Goal: Task Accomplishment & Management: Complete application form

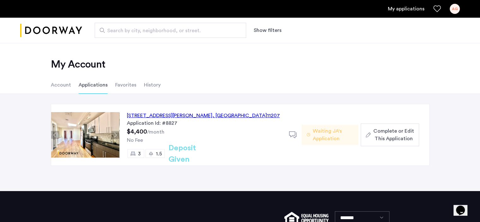
click at [391, 130] on span "Complete or Edit This Application" at bounding box center [393, 134] width 40 height 15
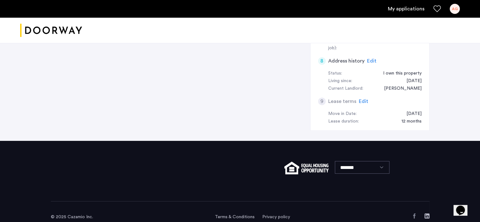
scroll to position [267, 0]
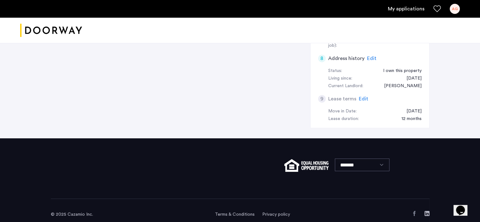
click at [421, 148] on div "*******" at bounding box center [240, 168] width 379 height 61
click at [213, 187] on div "*******" at bounding box center [240, 168] width 379 height 61
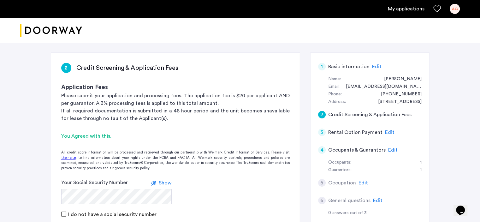
scroll to position [0, 0]
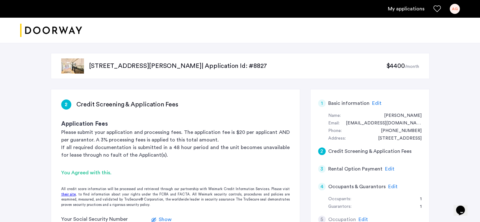
click at [323, 150] on div "2" at bounding box center [322, 151] width 8 height 8
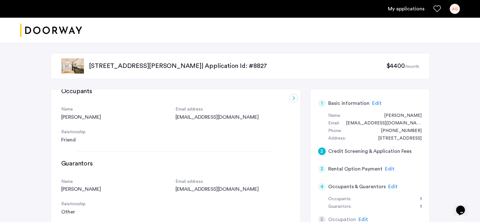
click at [322, 149] on div "2" at bounding box center [322, 151] width 8 height 8
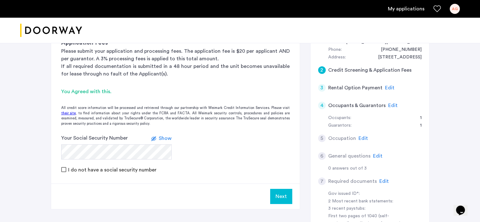
scroll to position [95, 0]
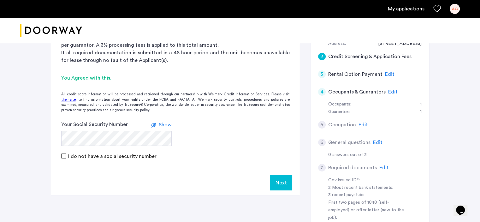
click at [153, 126] on icon at bounding box center [153, 124] width 5 height 5
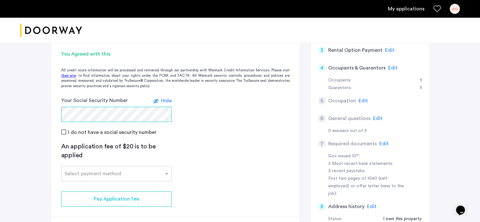
scroll to position [158, 0]
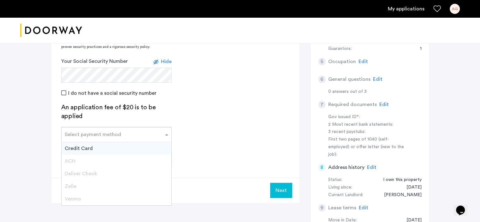
click at [166, 135] on span at bounding box center [168, 135] width 8 height 8
click at [83, 149] on span "Credit Card" at bounding box center [79, 148] width 28 height 5
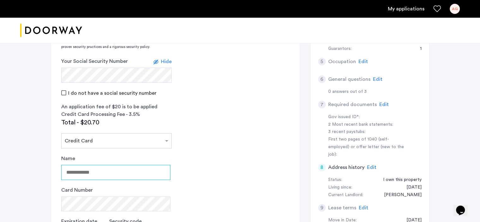
drag, startPoint x: 100, startPoint y: 172, endPoint x: 88, endPoint y: 169, distance: 13.0
click at [88, 169] on input "Name" at bounding box center [115, 172] width 109 height 15
type input "**********"
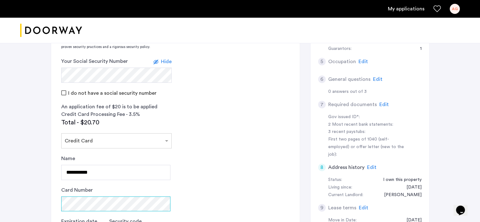
click at [63, 195] on div "Card Number" at bounding box center [115, 198] width 109 height 25
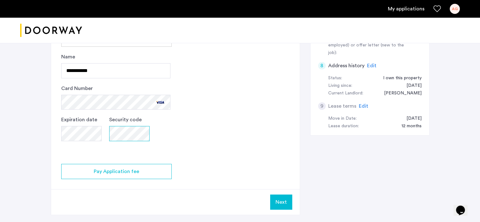
scroll to position [316, 0]
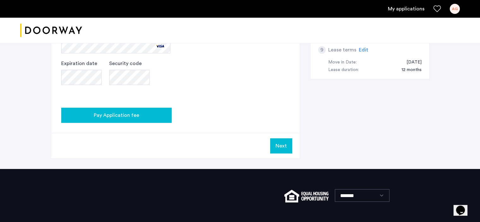
click at [122, 116] on span "Pay Application fee" at bounding box center [116, 115] width 45 height 8
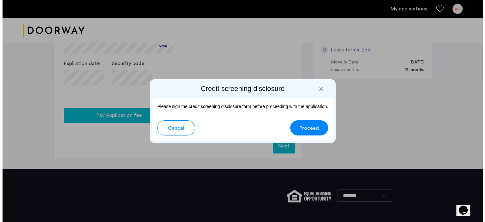
scroll to position [0, 0]
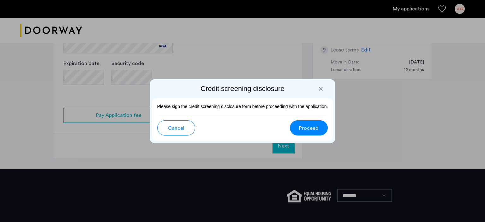
click at [322, 89] on div at bounding box center [321, 89] width 6 height 6
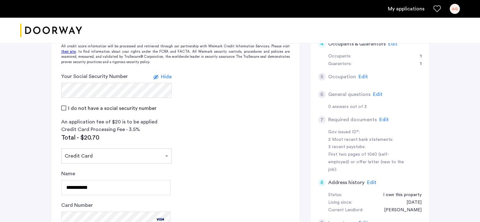
scroll to position [63, 0]
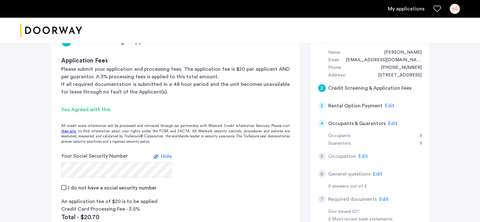
click at [102, 108] on div "You Agreed with this." at bounding box center [175, 110] width 229 height 8
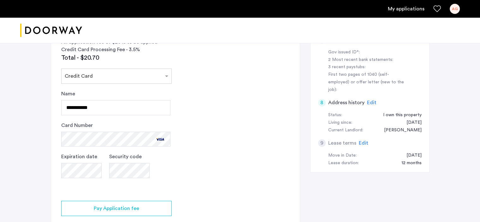
scroll to position [253, 0]
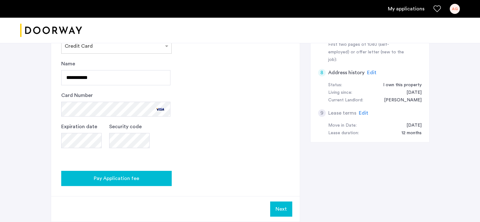
click at [111, 179] on span "Pay Application fee" at bounding box center [116, 179] width 45 height 8
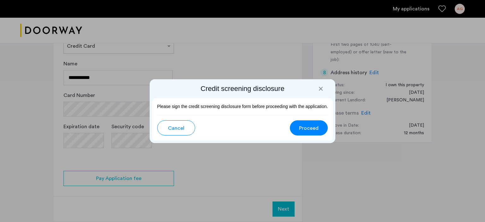
click at [310, 128] on span "Proceed" at bounding box center [309, 128] width 20 height 8
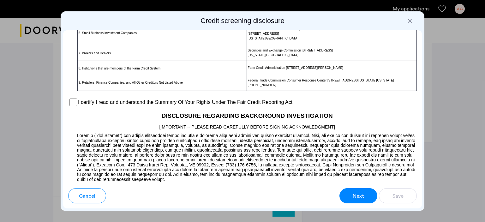
scroll to position [410, 0]
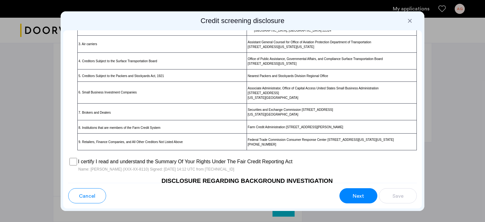
click at [357, 195] on span "Next" at bounding box center [358, 196] width 11 height 8
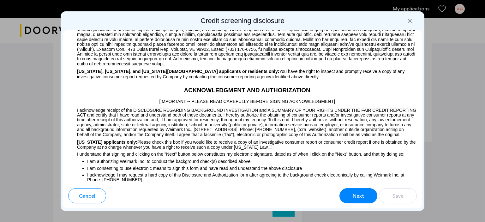
scroll to position [689, 0]
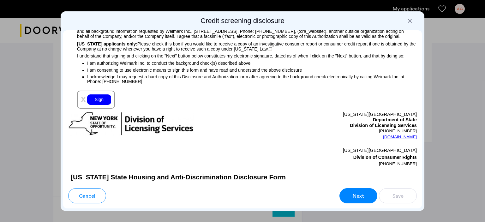
click at [101, 105] on div "Sign" at bounding box center [99, 99] width 24 height 10
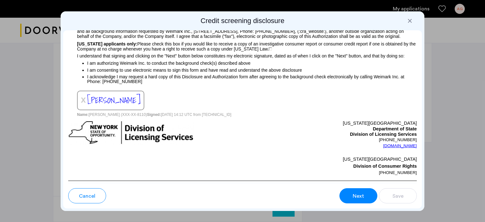
click at [361, 195] on span "Next" at bounding box center [358, 196] width 11 height 8
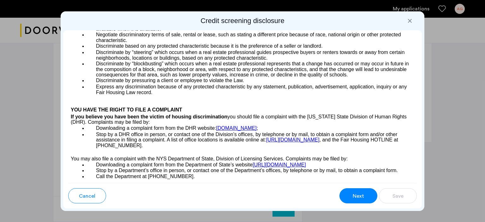
scroll to position [1000, 0]
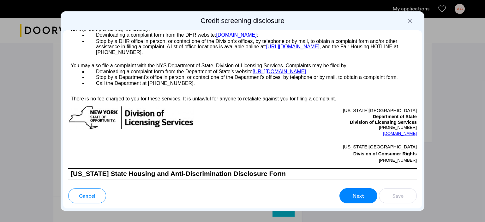
click at [360, 195] on span "Next" at bounding box center [358, 196] width 11 height 8
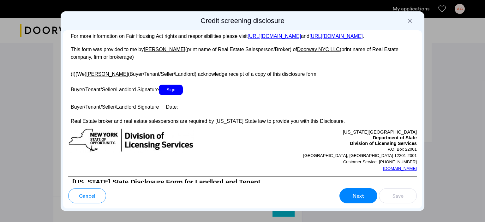
click at [167, 95] on span "Sign" at bounding box center [171, 90] width 24 height 10
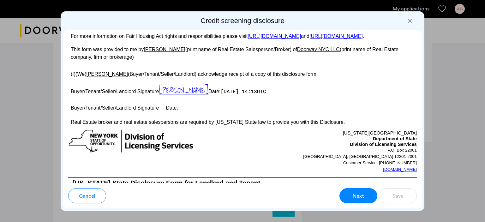
click at [353, 190] on button "Next" at bounding box center [358, 195] width 38 height 15
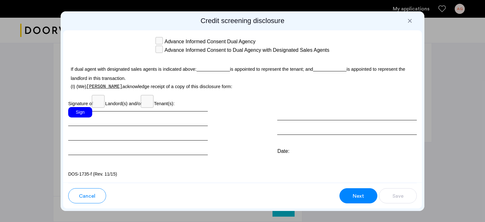
scroll to position [1841, 0]
click at [80, 117] on div "Sign" at bounding box center [80, 112] width 24 height 10
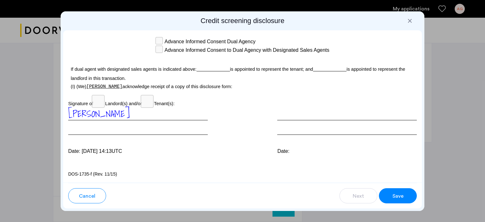
scroll to position [1853, 0]
click at [400, 197] on span "Save" at bounding box center [397, 196] width 11 height 8
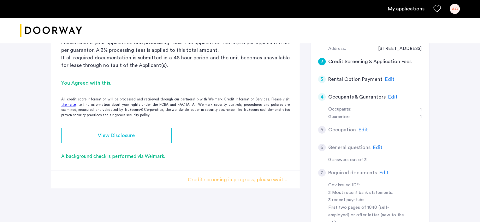
scroll to position [140, 0]
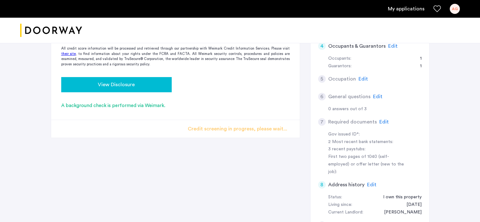
click at [124, 81] on span "View Disclosure" at bounding box center [116, 85] width 37 height 8
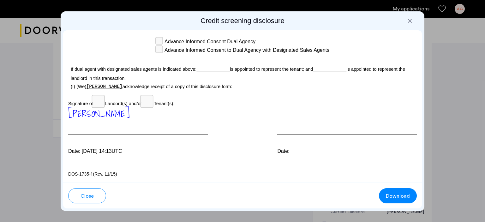
scroll to position [1853, 0]
click at [294, 130] on div at bounding box center [347, 121] width 140 height 28
click at [400, 198] on span "Download" at bounding box center [398, 196] width 24 height 8
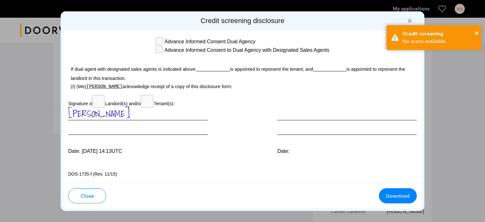
scroll to position [325, 0]
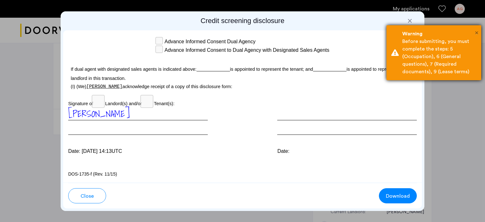
click at [476, 32] on span "×" at bounding box center [476, 33] width 3 height 6
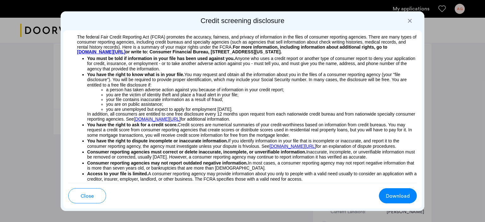
scroll to position [0, 0]
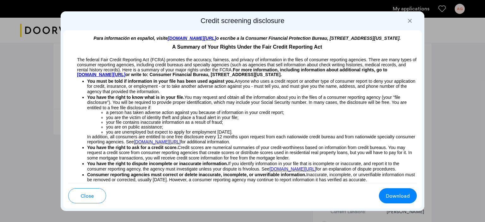
click at [409, 20] on div at bounding box center [410, 21] width 6 height 6
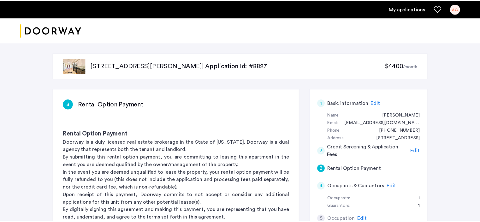
scroll to position [140, 0]
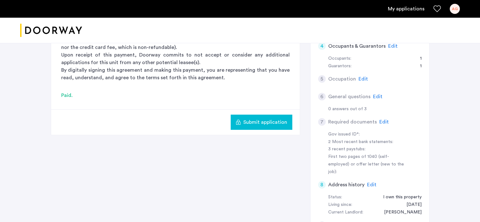
click at [362, 77] on span "Edit" at bounding box center [363, 78] width 9 height 5
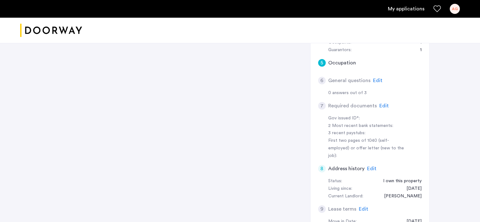
scroll to position [46, 0]
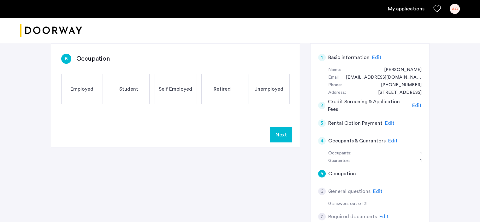
click at [227, 89] on span "Retired" at bounding box center [222, 89] width 17 height 8
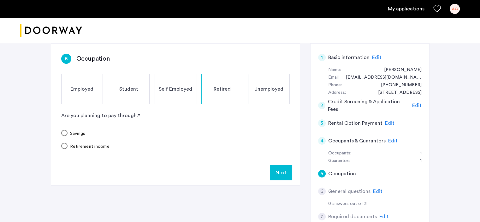
click at [285, 176] on button "Next" at bounding box center [281, 172] width 22 height 15
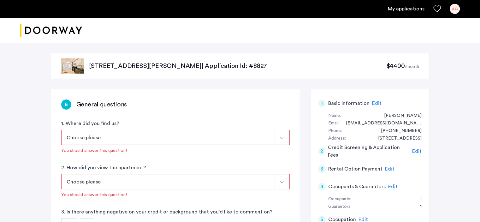
click at [283, 138] on img "Select option" at bounding box center [281, 137] width 5 height 5
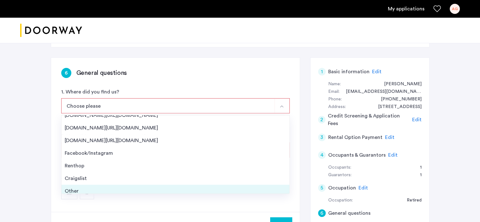
scroll to position [10, 0]
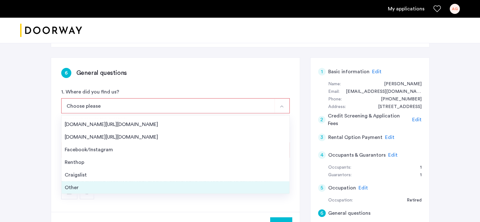
click at [75, 187] on div "Other" at bounding box center [176, 188] width 222 height 8
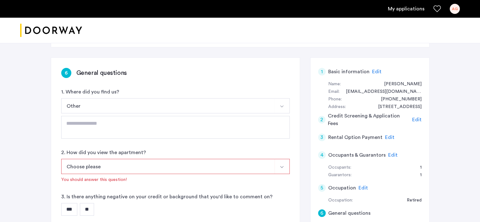
click at [283, 166] on img "Select option" at bounding box center [281, 166] width 5 height 5
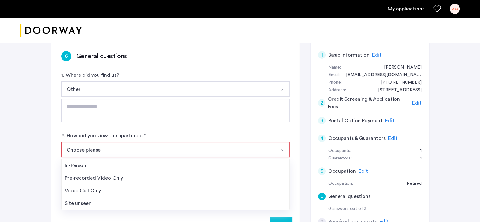
scroll to position [95, 0]
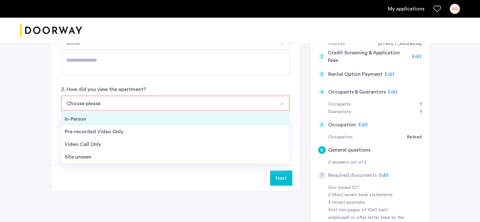
click at [74, 115] on div "In-Person" at bounding box center [176, 119] width 222 height 8
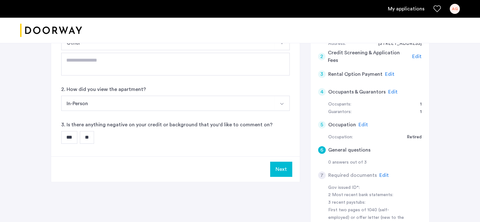
click at [92, 138] on input "**" at bounding box center [87, 137] width 14 height 13
click at [282, 168] on button "Next" at bounding box center [281, 169] width 22 height 15
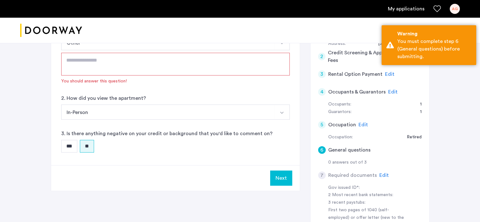
scroll to position [0, 0]
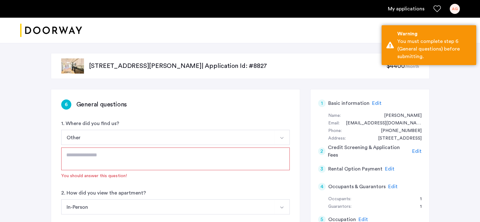
click at [96, 156] on textarea at bounding box center [175, 158] width 229 height 23
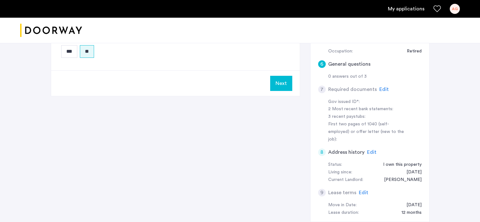
scroll to position [180, 0]
type textarea "**********"
click at [283, 81] on button "Next" at bounding box center [281, 84] width 22 height 15
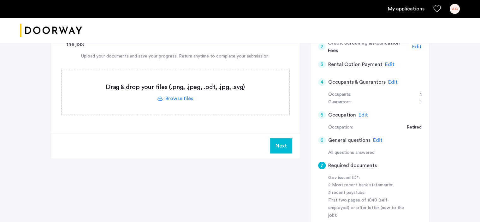
scroll to position [63, 0]
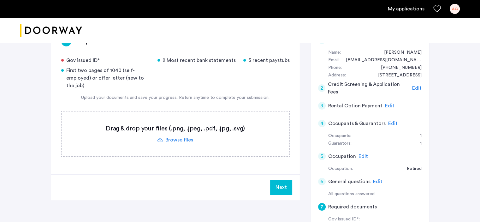
click at [389, 104] on span "Edit" at bounding box center [389, 105] width 9 height 5
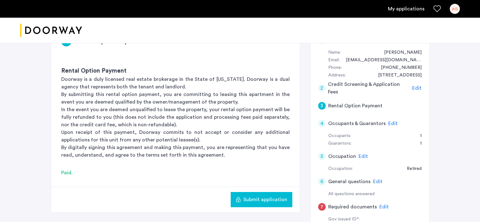
scroll to position [0, 0]
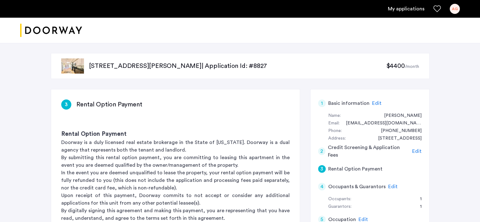
click at [391, 185] on span "Edit" at bounding box center [392, 186] width 9 height 5
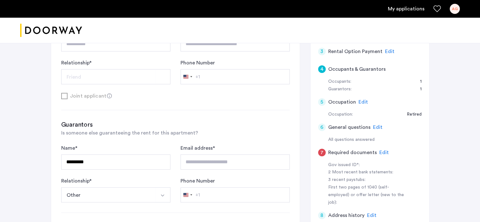
scroll to position [189, 0]
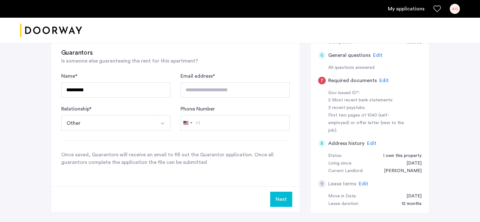
click at [88, 122] on button "Other" at bounding box center [108, 122] width 94 height 15
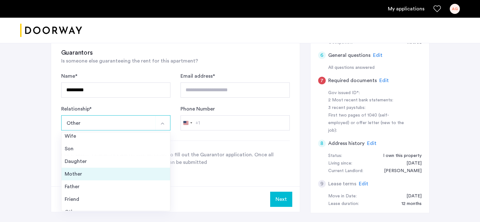
scroll to position [22, 0]
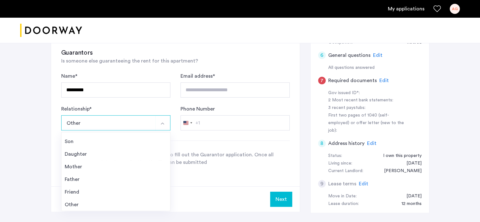
click at [82, 202] on div "Other" at bounding box center [116, 205] width 102 height 8
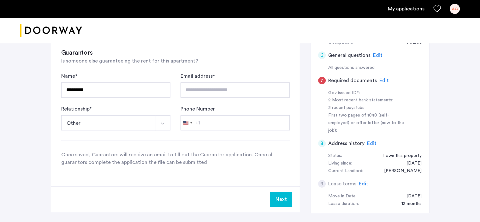
click at [92, 117] on button "Other" at bounding box center [108, 122] width 94 height 15
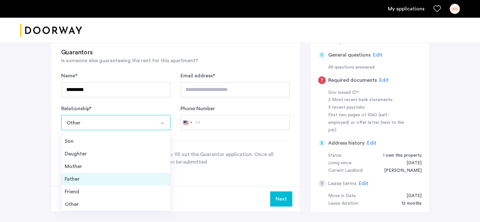
scroll to position [221, 0]
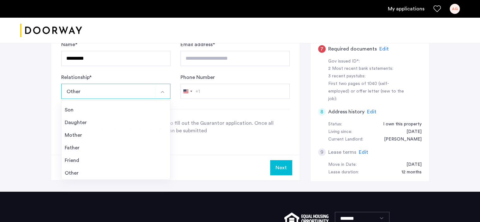
click at [68, 170] on div "Other" at bounding box center [116, 173] width 102 height 8
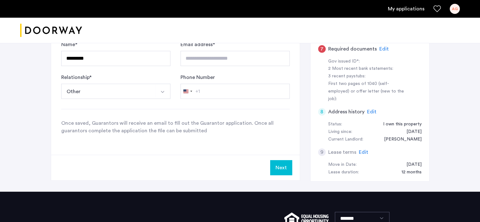
click at [284, 164] on button "Next" at bounding box center [281, 167] width 22 height 15
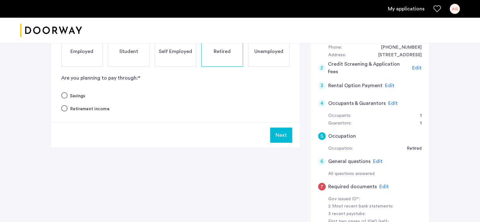
scroll to position [0, 0]
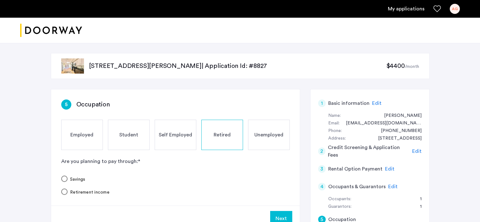
click at [276, 213] on button "Next" at bounding box center [281, 218] width 22 height 15
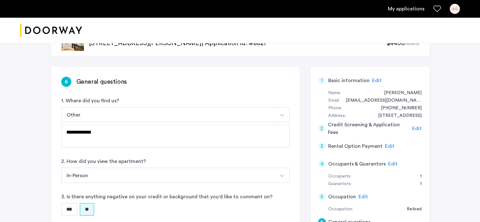
scroll to position [63, 0]
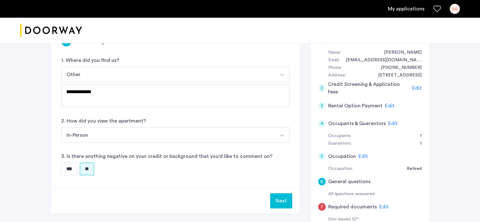
click at [285, 200] on button "Next" at bounding box center [281, 200] width 22 height 15
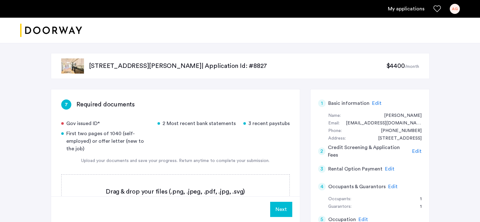
scroll to position [32, 0]
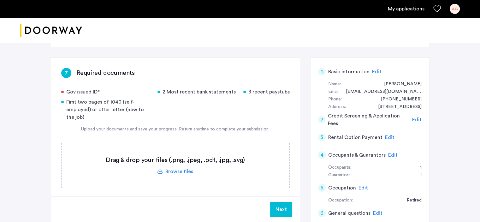
click at [181, 170] on label at bounding box center [176, 165] width 228 height 45
click at [0, 0] on input "file" at bounding box center [0, 0] width 0 height 0
click at [271, 207] on span "Upload" at bounding box center [275, 210] width 16 height 8
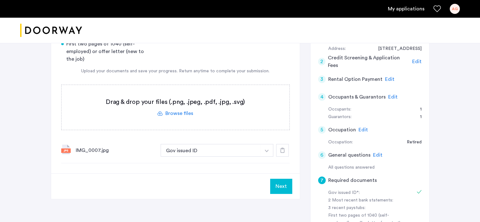
scroll to position [95, 0]
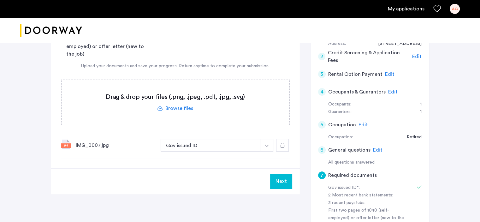
click at [268, 145] on img "button" at bounding box center [267, 146] width 4 height 3
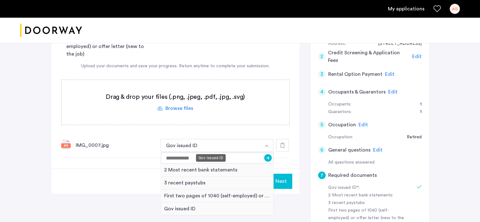
click at [231, 145] on button "Gov issued ID" at bounding box center [211, 145] width 100 height 13
click at [291, 166] on div "7 Required documents Gov issued ID* 2 Most recent bank statements 3 recent pays…" at bounding box center [175, 82] width 249 height 174
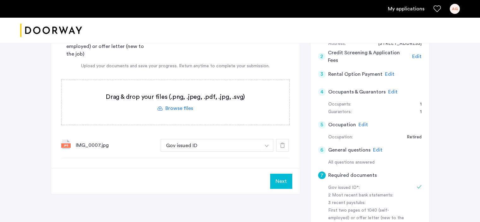
click at [283, 182] on button "Next" at bounding box center [281, 181] width 22 height 15
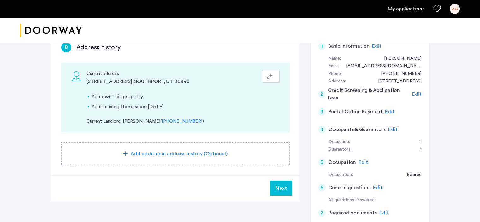
scroll to position [63, 0]
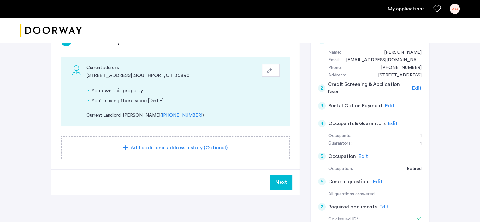
click at [281, 183] on span "Next" at bounding box center [281, 182] width 11 height 8
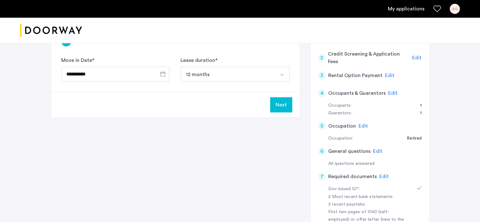
scroll to position [0, 0]
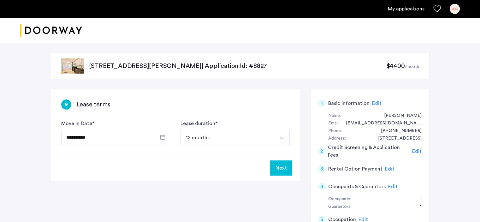
click at [283, 137] on img "Select option" at bounding box center [281, 137] width 5 height 5
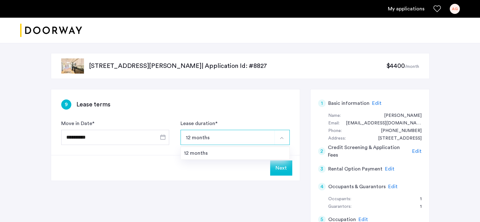
click at [286, 170] on button "Next" at bounding box center [281, 167] width 22 height 15
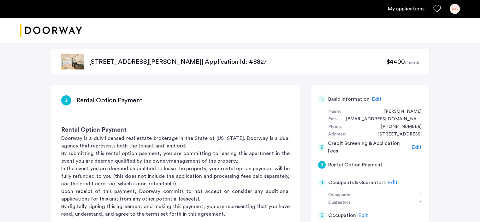
scroll to position [126, 0]
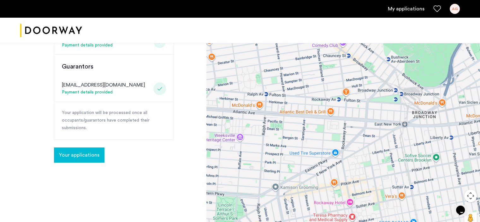
scroll to position [253, 0]
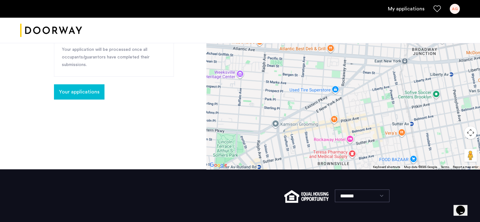
click at [66, 94] on span "Your applications" at bounding box center [79, 92] width 40 height 8
